Goal: Task Accomplishment & Management: Use online tool/utility

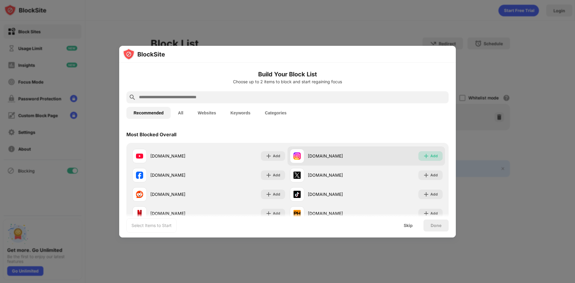
click at [430, 158] on div "Add" at bounding box center [433, 156] width 7 height 6
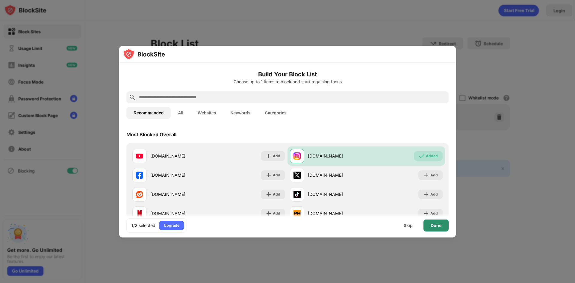
click at [435, 225] on div "Done" at bounding box center [435, 225] width 11 height 5
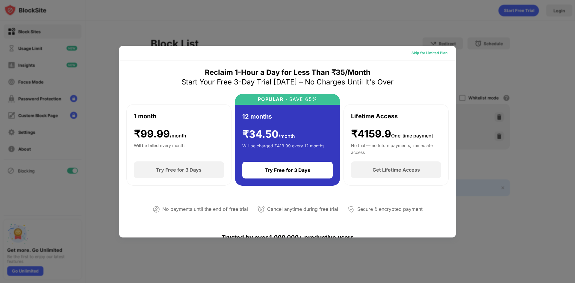
click at [429, 51] on div "Skip for Limited Plan" at bounding box center [429, 53] width 36 height 6
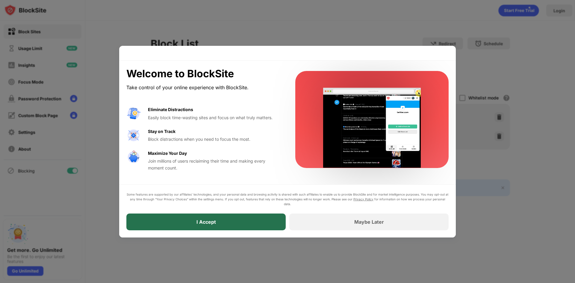
click at [230, 226] on div "I Accept" at bounding box center [205, 221] width 159 height 17
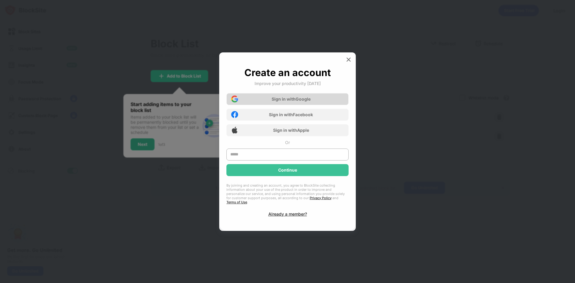
click at [307, 100] on div "Sign in with Google" at bounding box center [291, 98] width 39 height 5
